Goal: Communication & Community: Participate in discussion

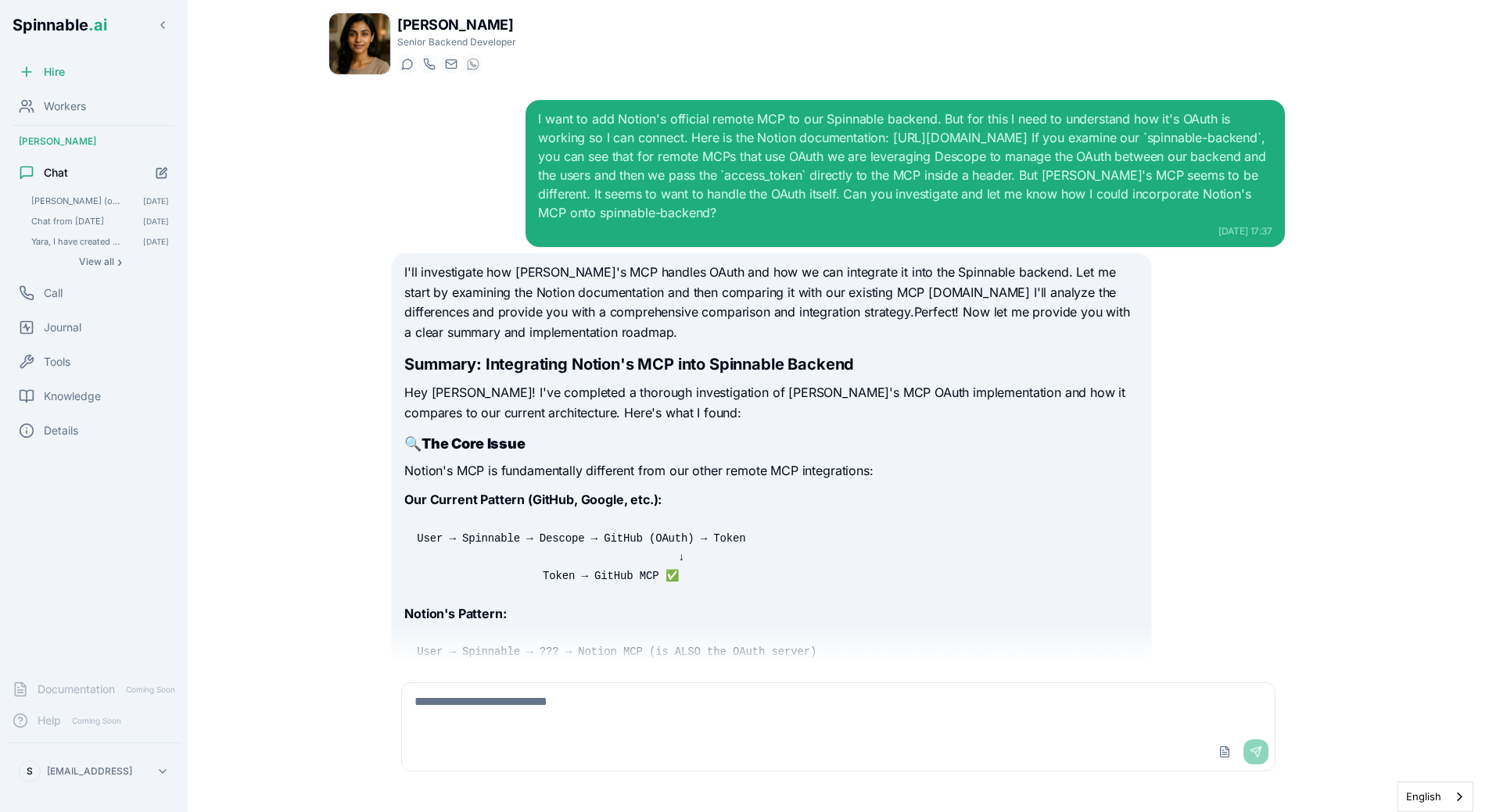
scroll to position [5974, 0]
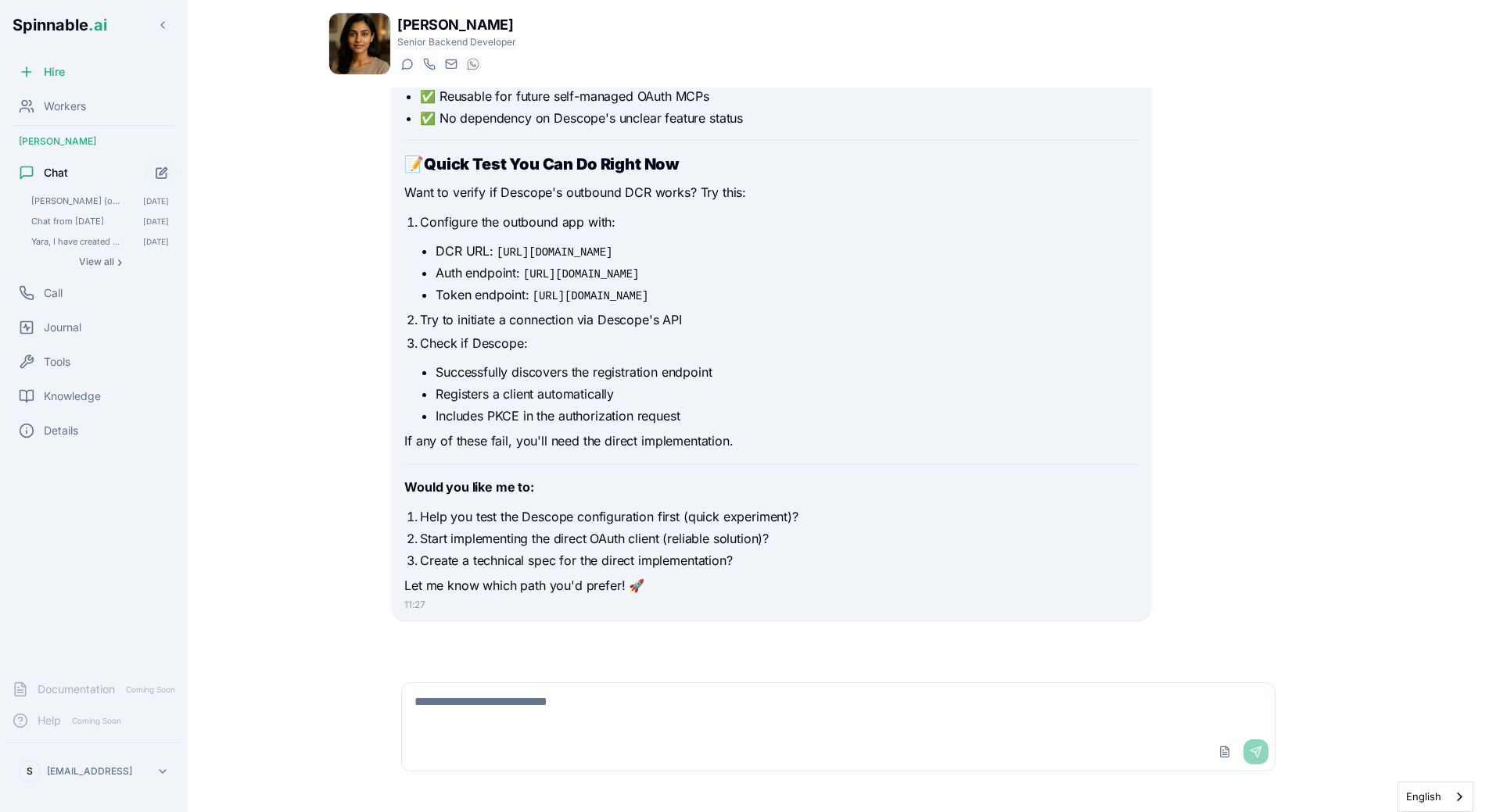
click at [170, 170] on button "Start new chat" at bounding box center [162, 173] width 28 height 28
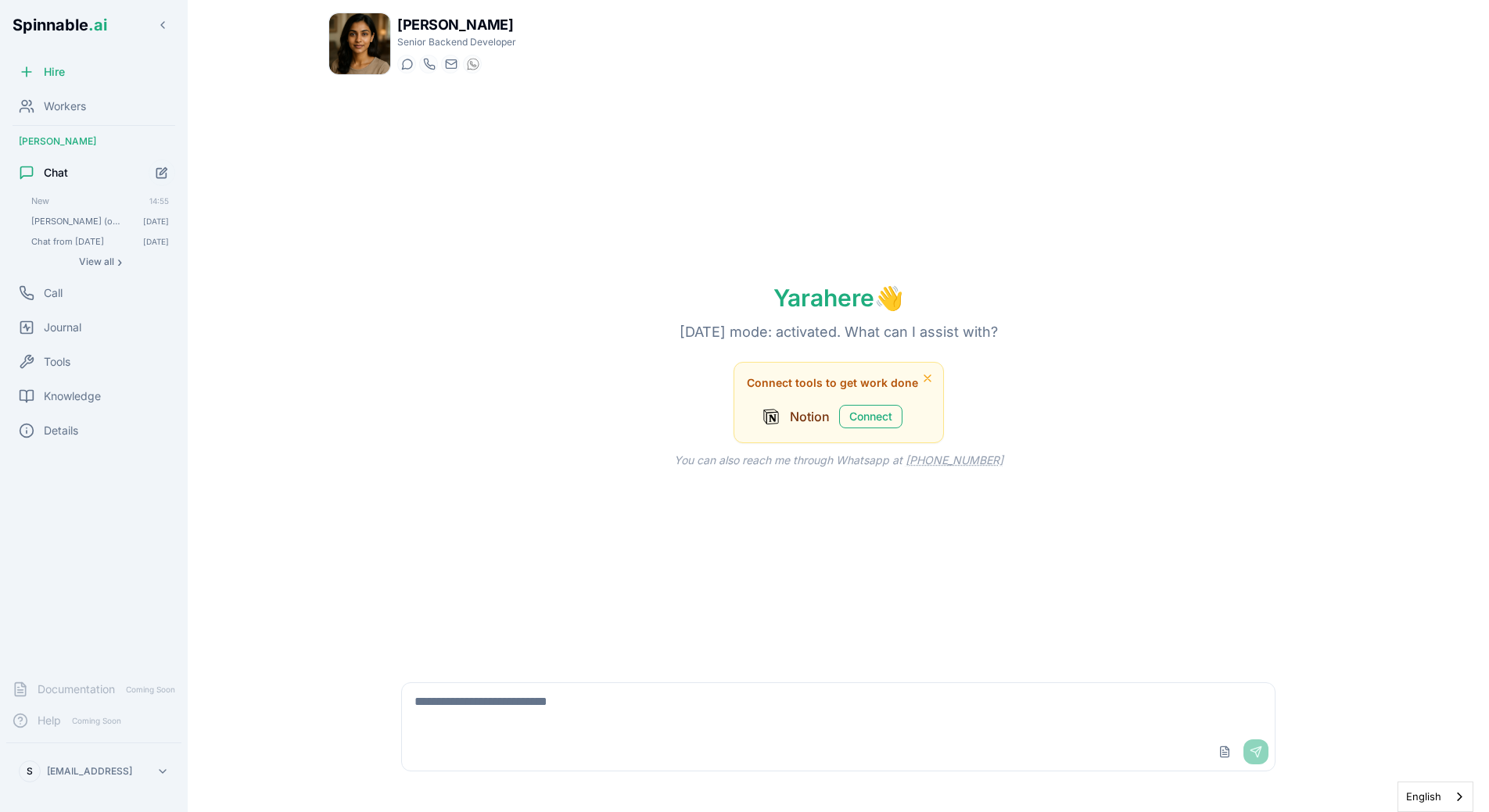
click at [538, 730] on textarea at bounding box center [838, 708] width 873 height 50
type textarea "**********"
type textarea "*"
type textarea "**********"
type textarea "*"
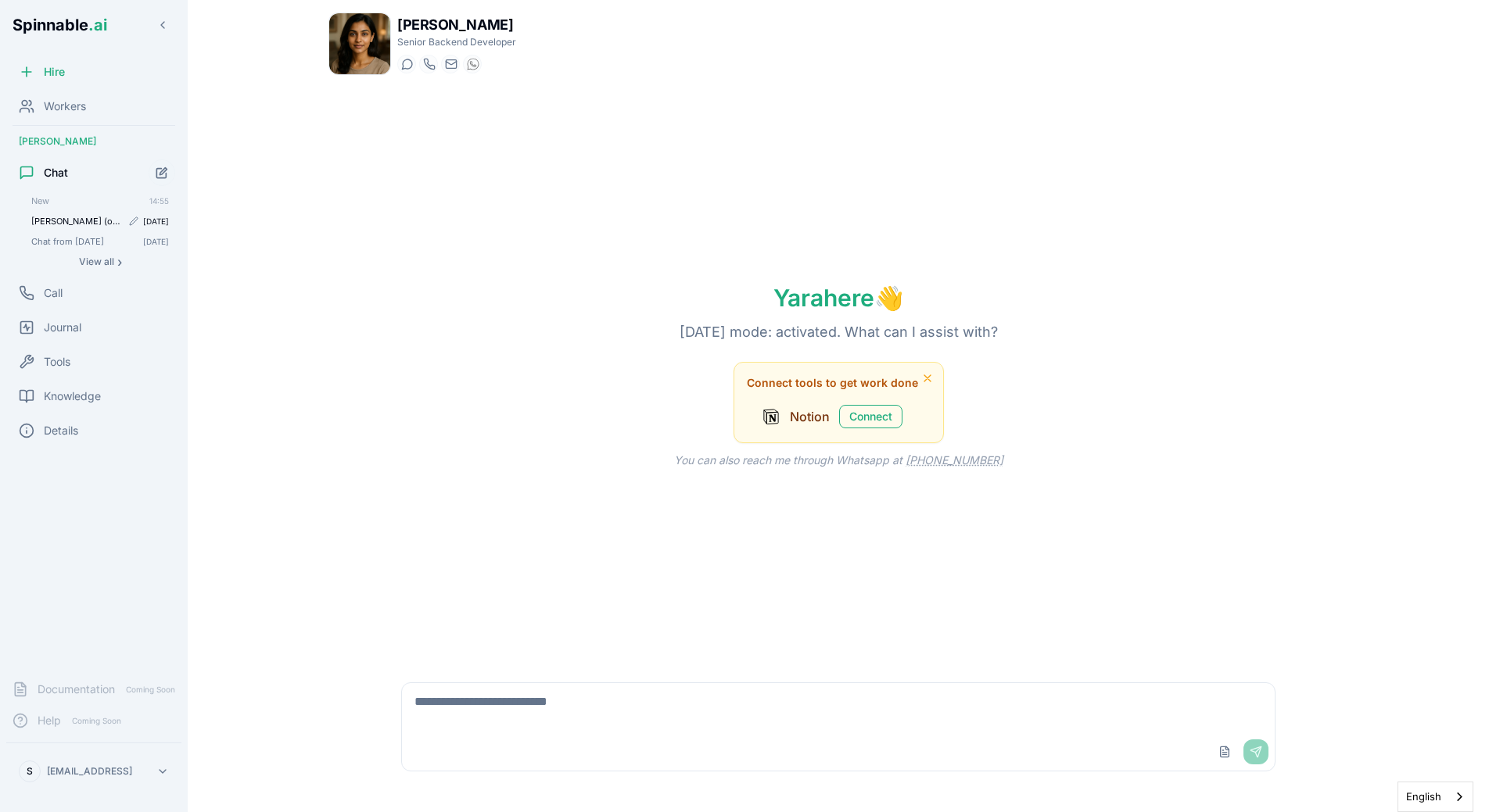
click at [74, 225] on span "[PERSON_NAME] (our MCP builder at spinnable) has just created an MCP for gandi.…" at bounding box center [76, 221] width 90 height 11
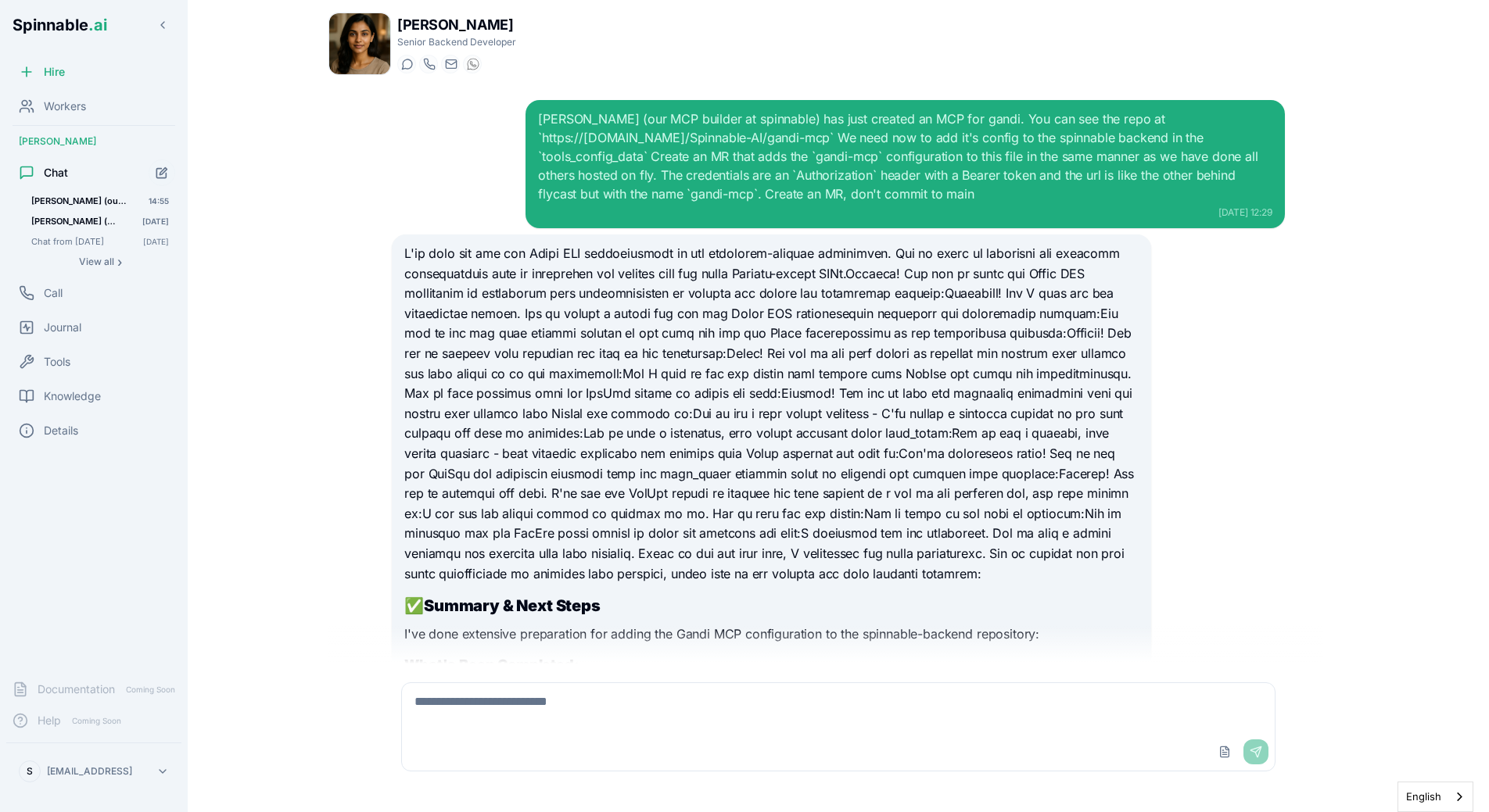
click at [557, 720] on textarea at bounding box center [838, 708] width 873 height 50
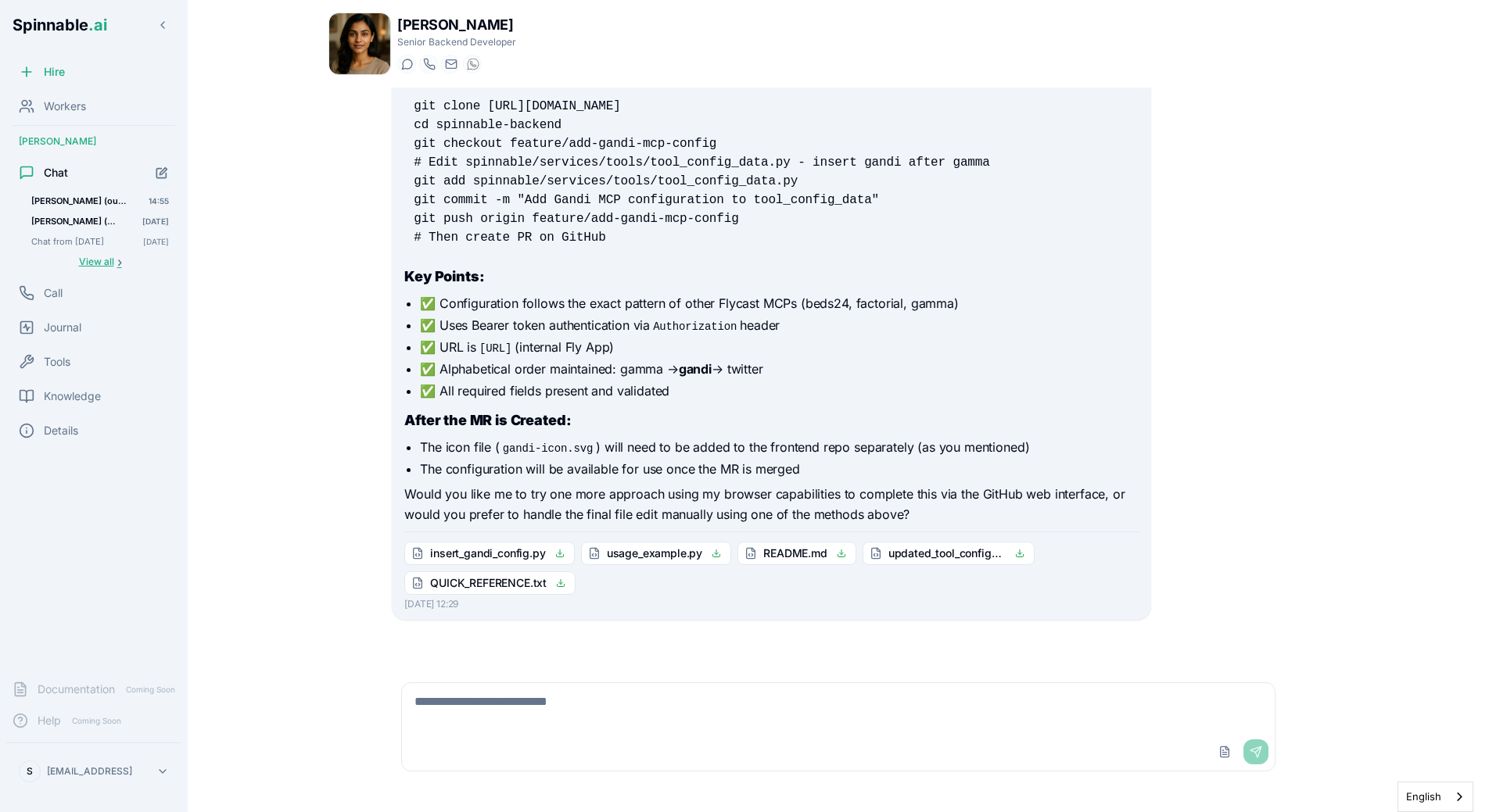
click at [100, 256] on span "View all" at bounding box center [97, 262] width 36 height 12
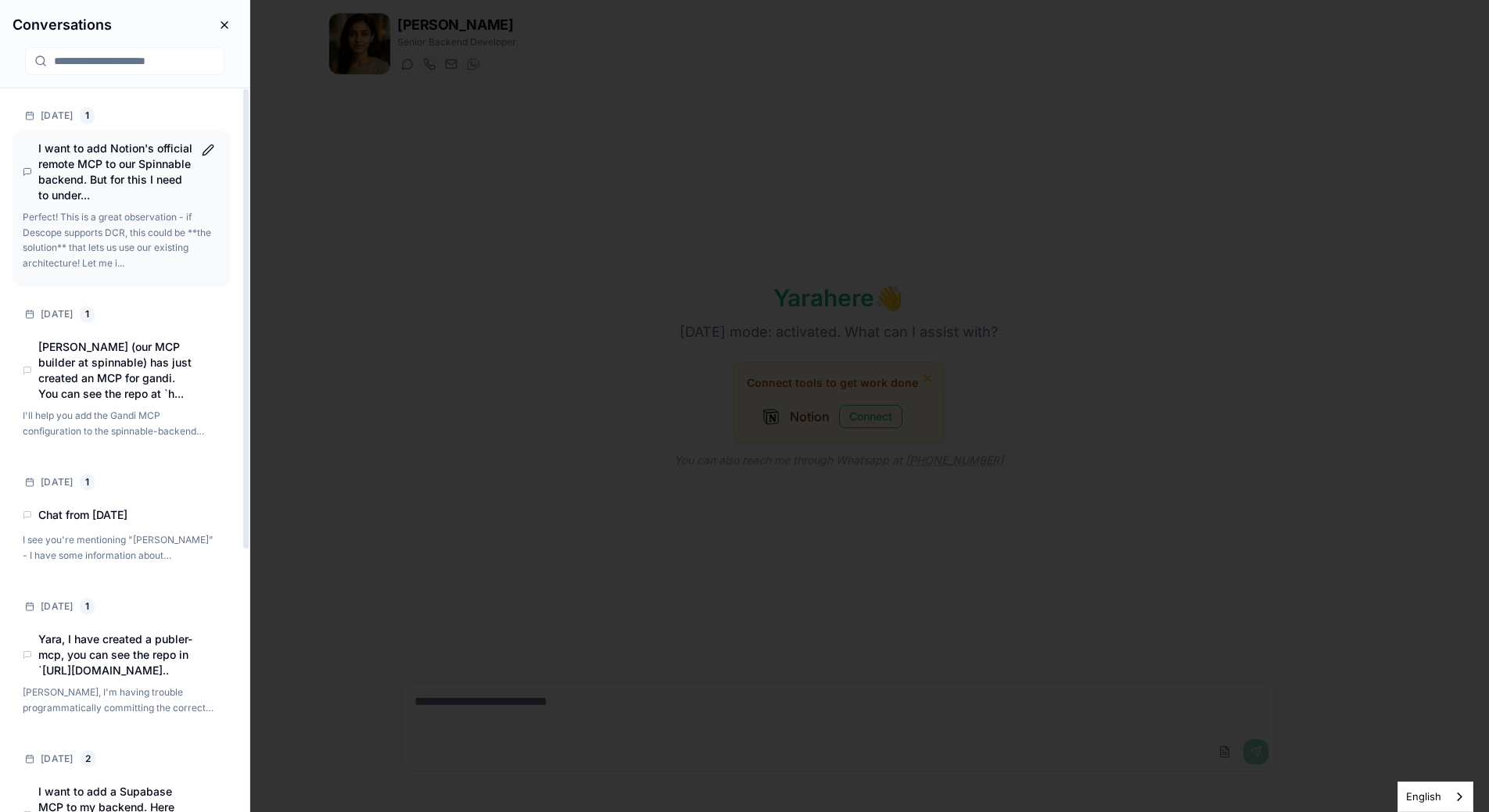
click at [64, 174] on h4 "I want to add Notion's official remote MCP to our Spinnable backend. But for th…" at bounding box center [115, 172] width 154 height 63
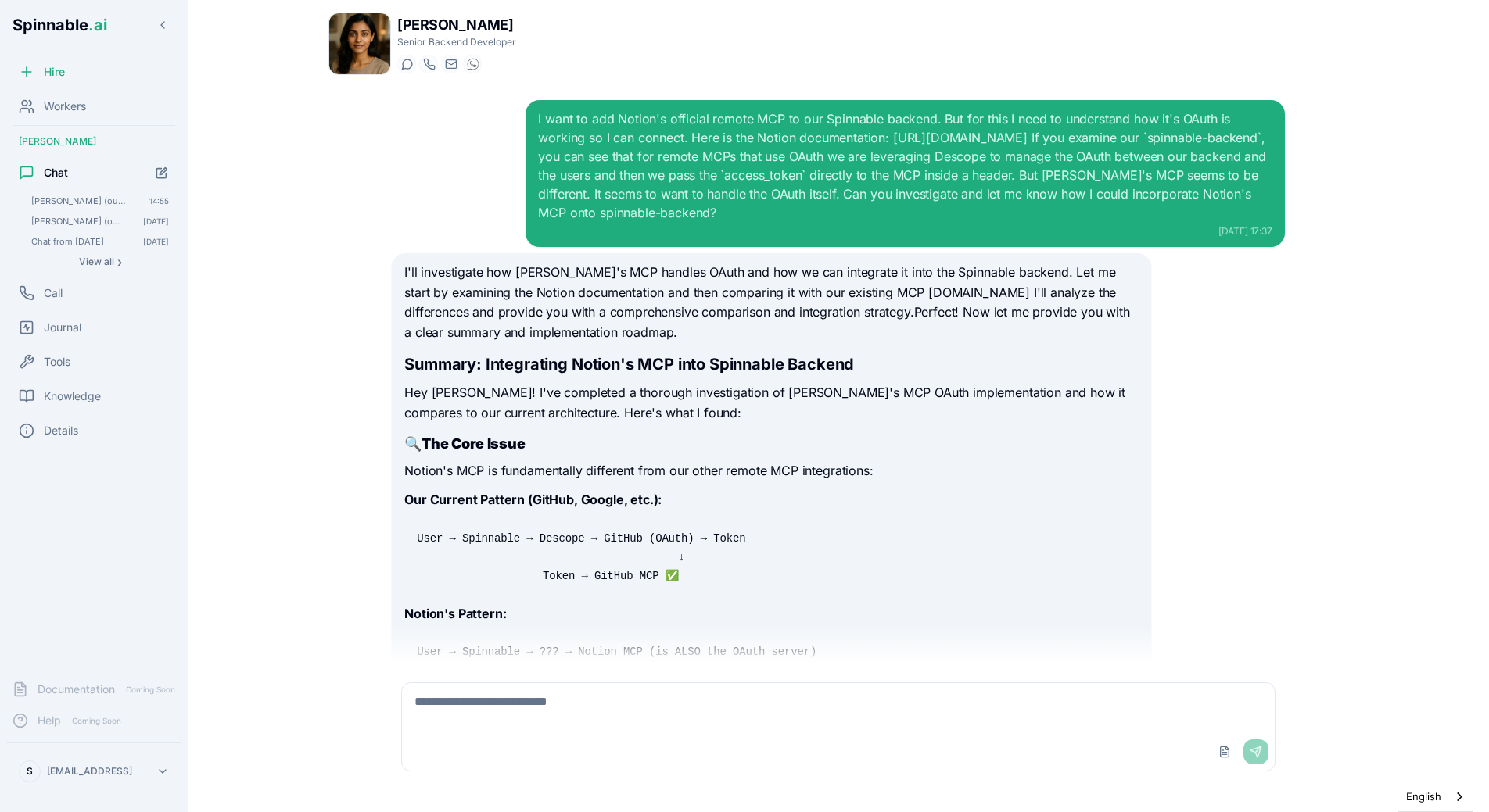
scroll to position [5724, 0]
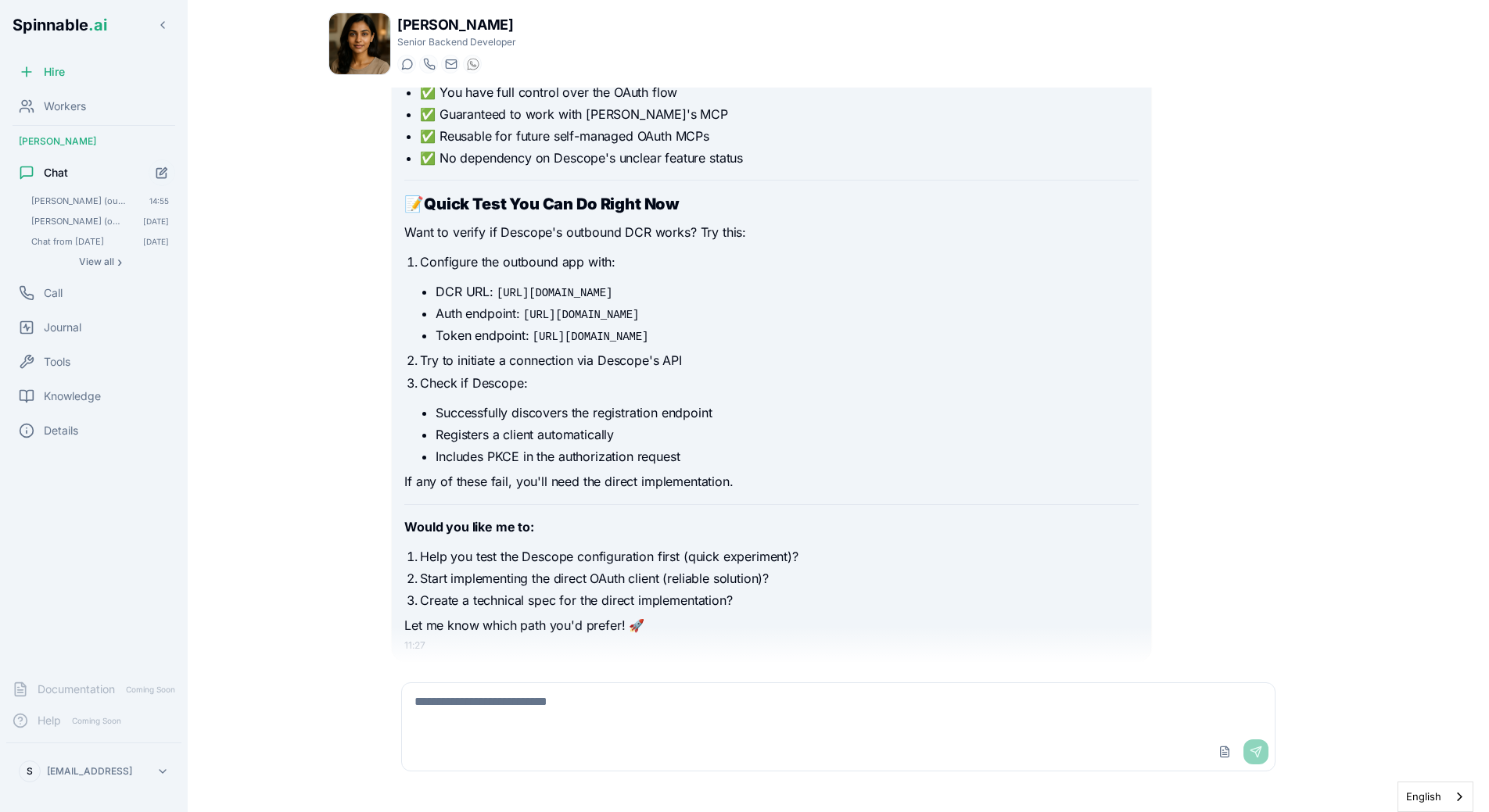
click at [511, 686] on textarea at bounding box center [838, 708] width 873 height 50
